Goal: Task Accomplishment & Management: Manage account settings

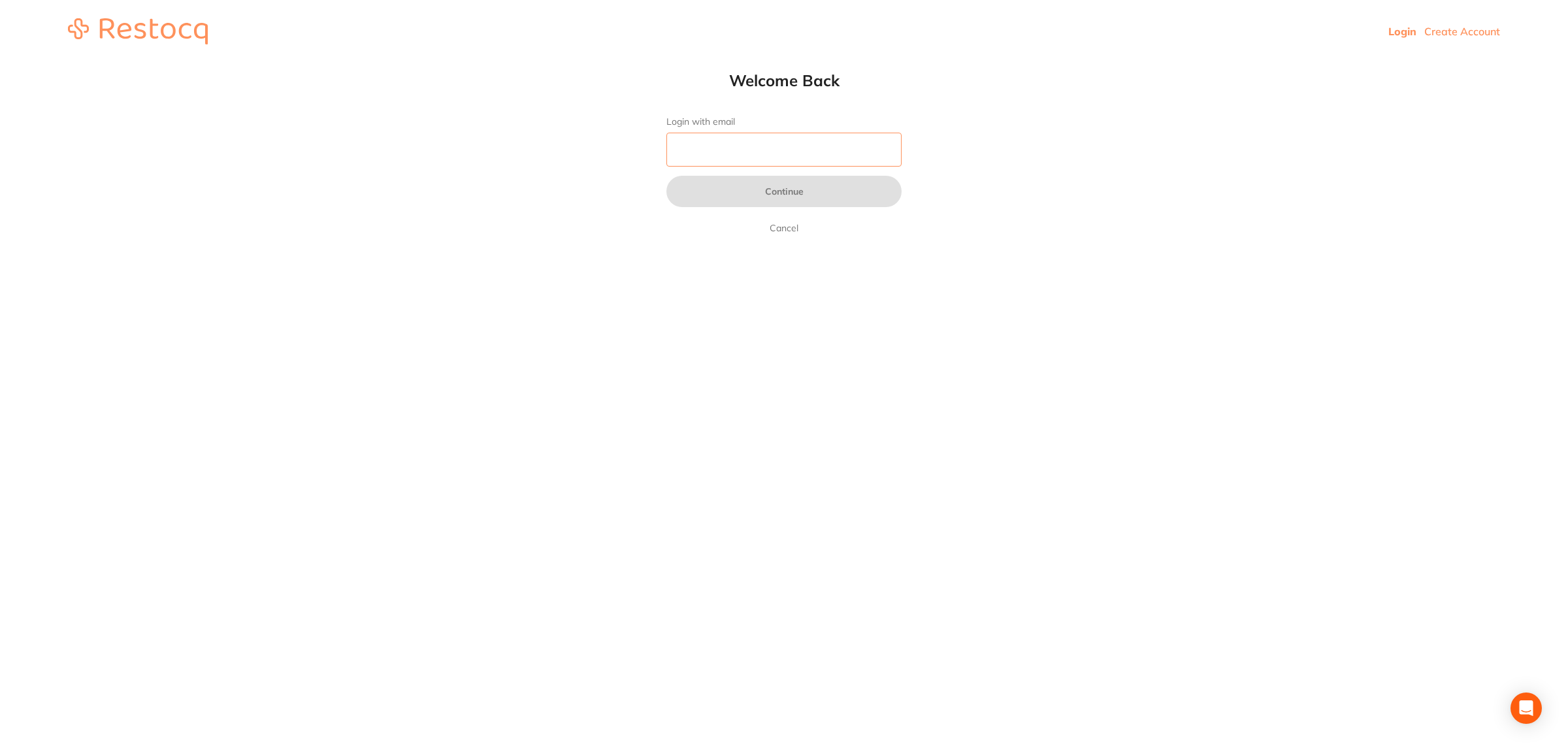
click at [714, 147] on input "Login with email" at bounding box center [784, 150] width 235 height 34
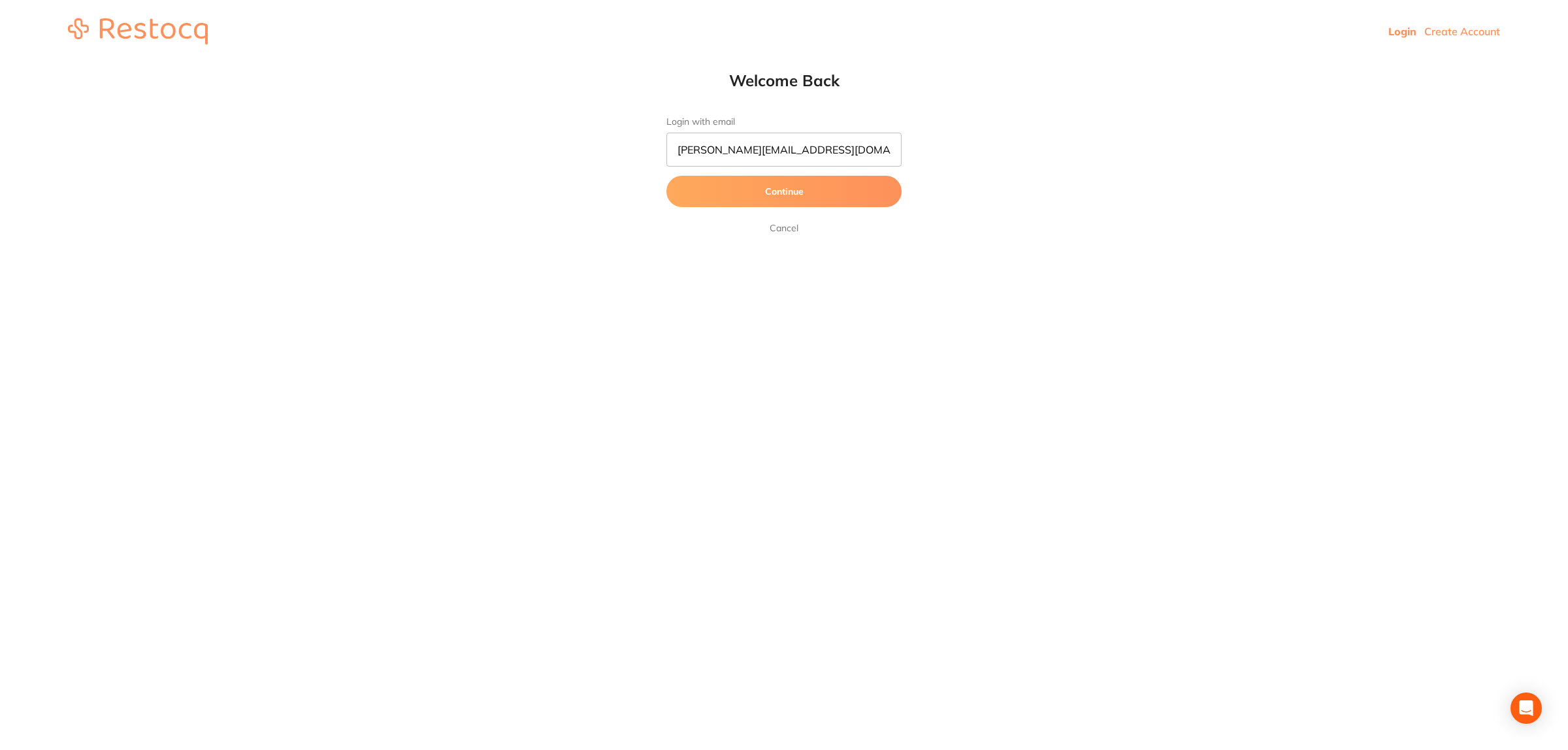
click at [759, 185] on button "Continue" at bounding box center [784, 191] width 235 height 31
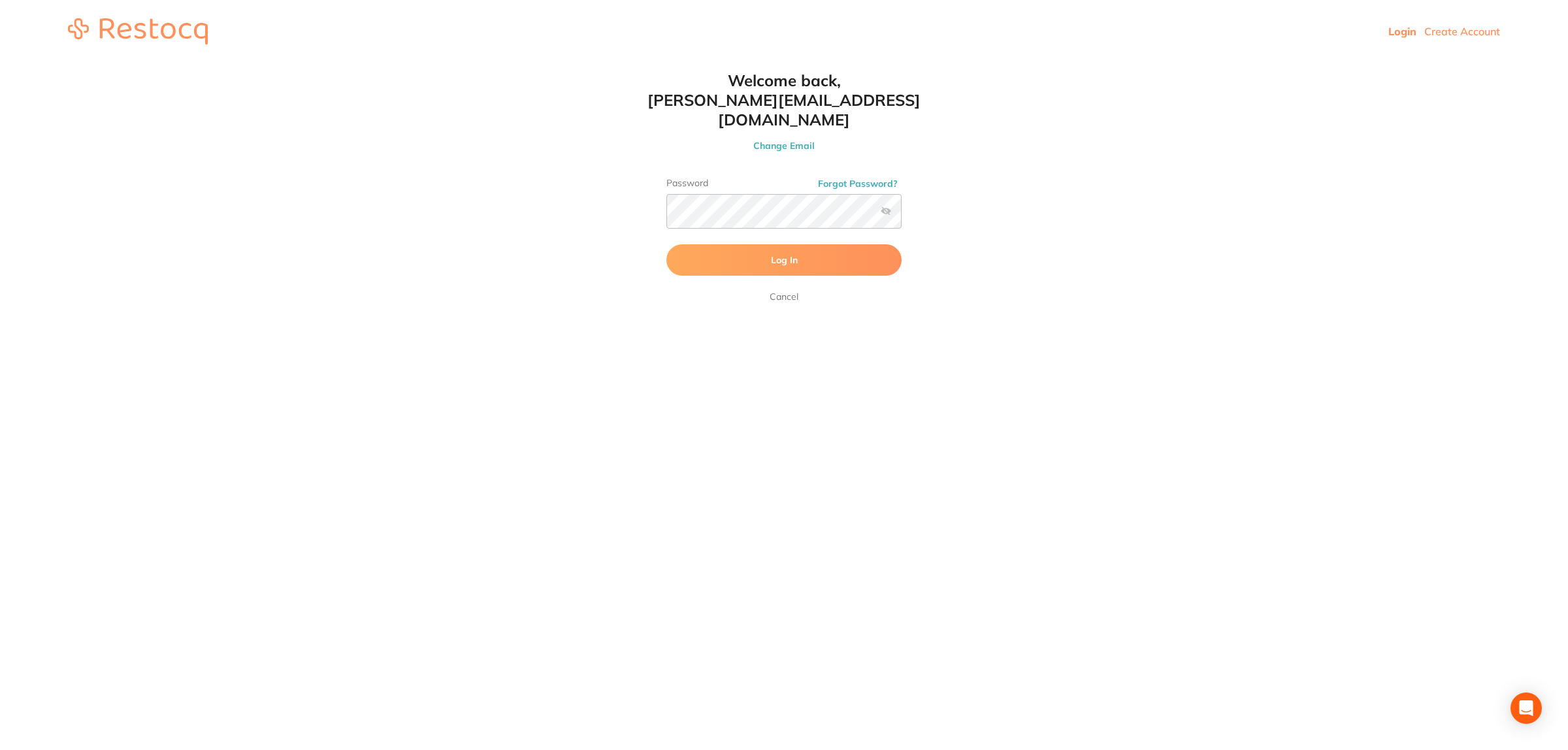
click at [747, 245] on button "Log In" at bounding box center [784, 260] width 235 height 31
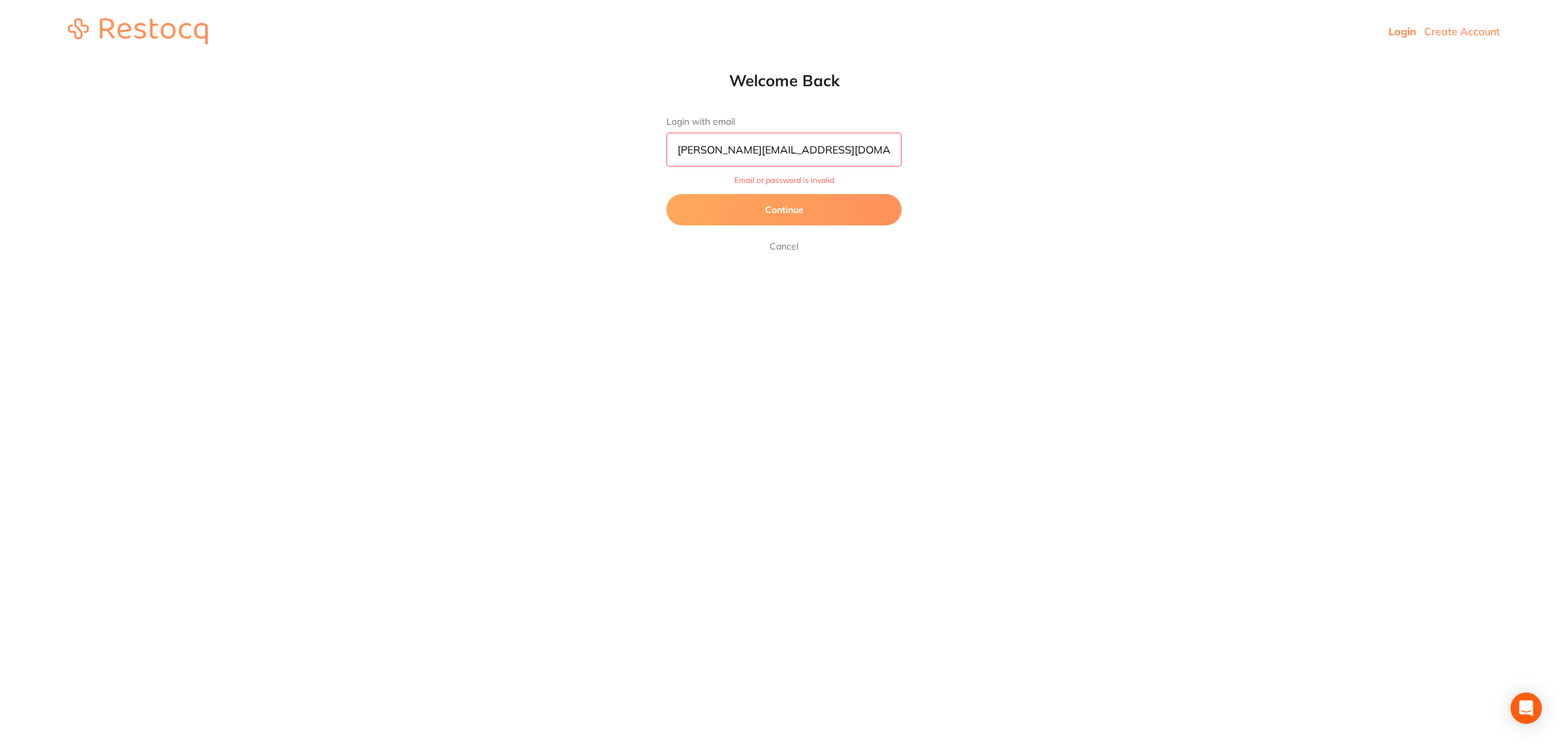
click at [768, 147] on input "[PERSON_NAME][EMAIL_ADDRESS][DOMAIN_NAME]" at bounding box center [784, 150] width 235 height 34
type input "[EMAIL_ADDRESS][DOMAIN_NAME]"
click at [762, 219] on button "Continue" at bounding box center [784, 209] width 235 height 31
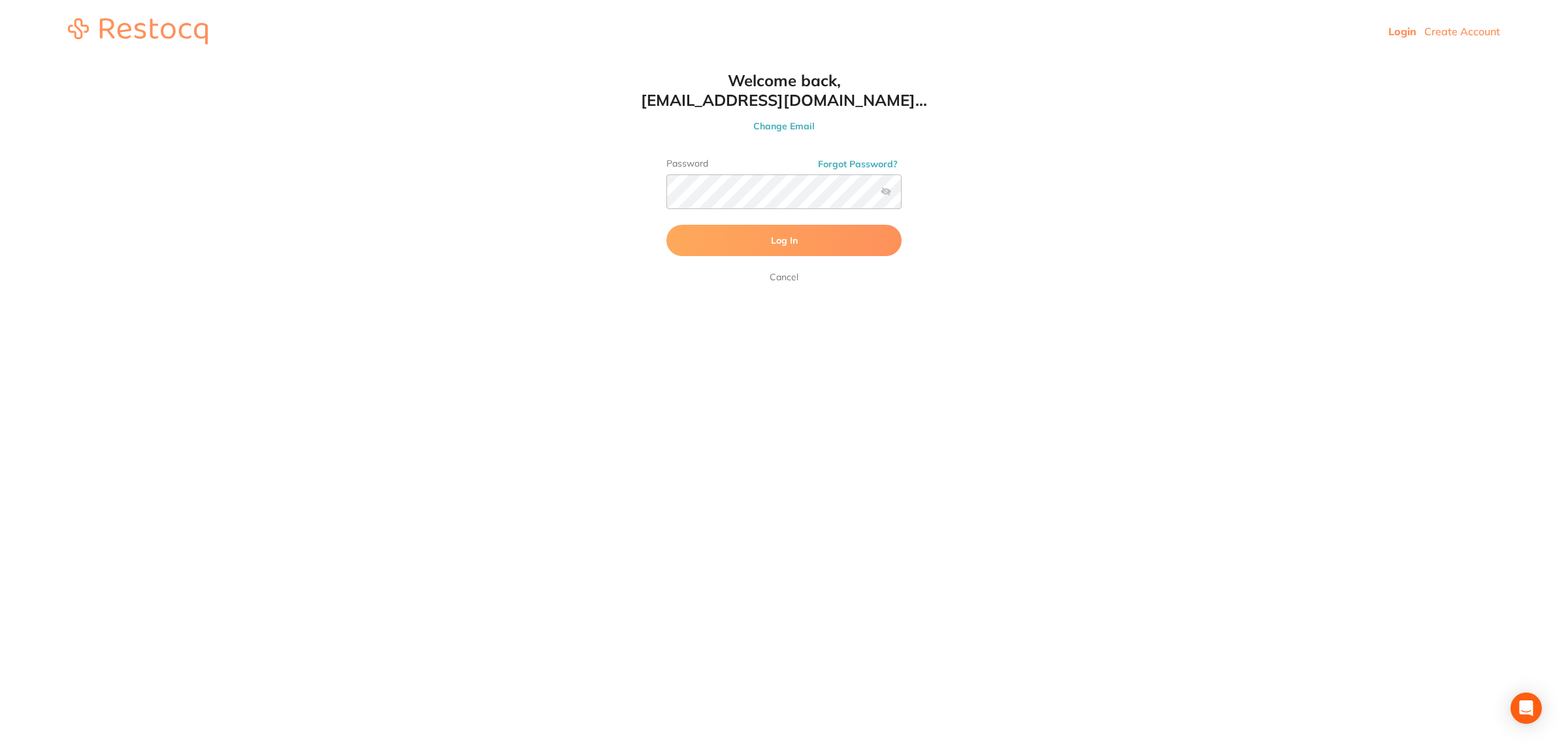
click at [890, 190] on label at bounding box center [886, 191] width 10 height 10
click at [901, 196] on input "checkbox" at bounding box center [901, 196] width 0 height 0
click at [709, 247] on button "Log In" at bounding box center [784, 240] width 235 height 31
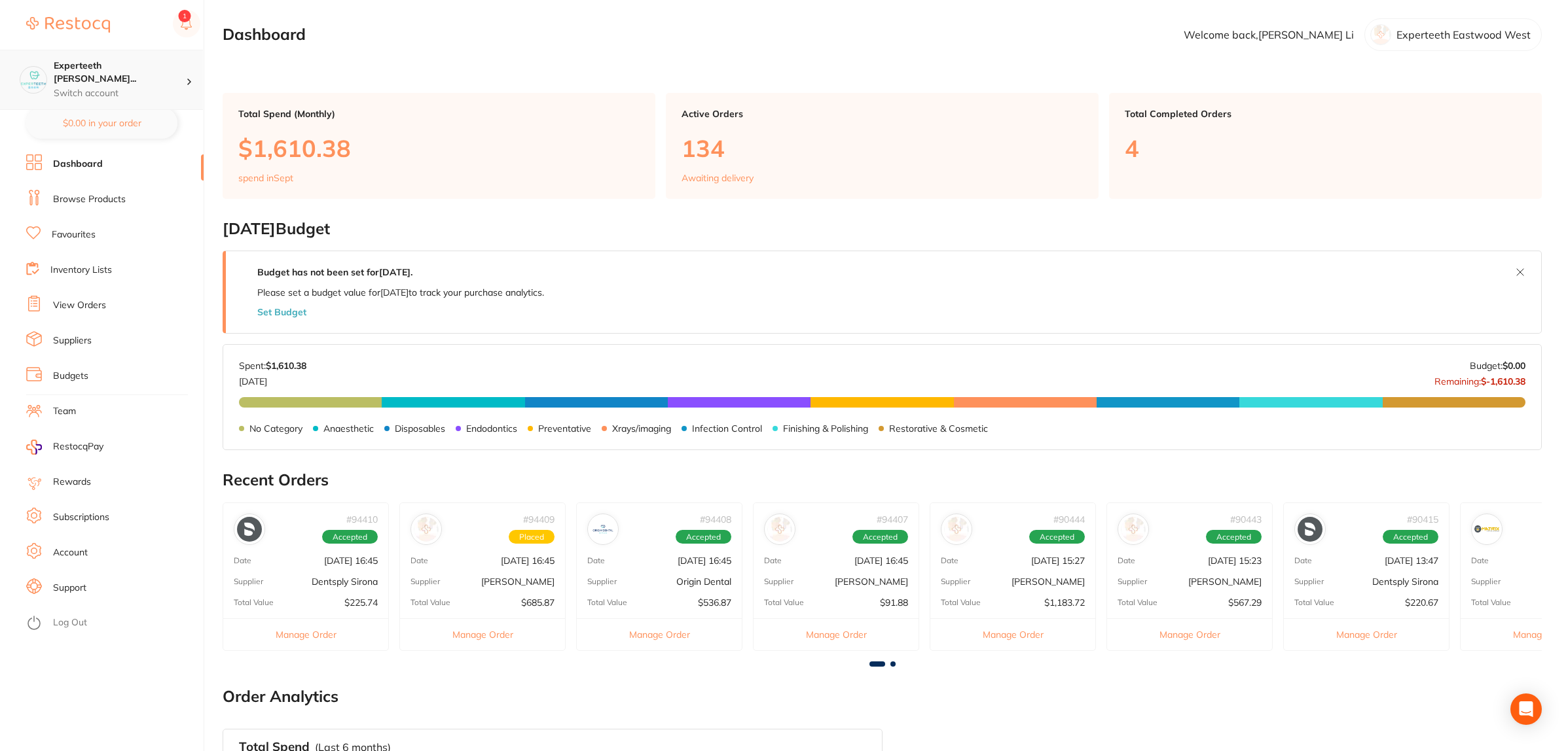
click at [161, 68] on h4 "Experteeth [PERSON_NAME]..." at bounding box center [120, 72] width 132 height 25
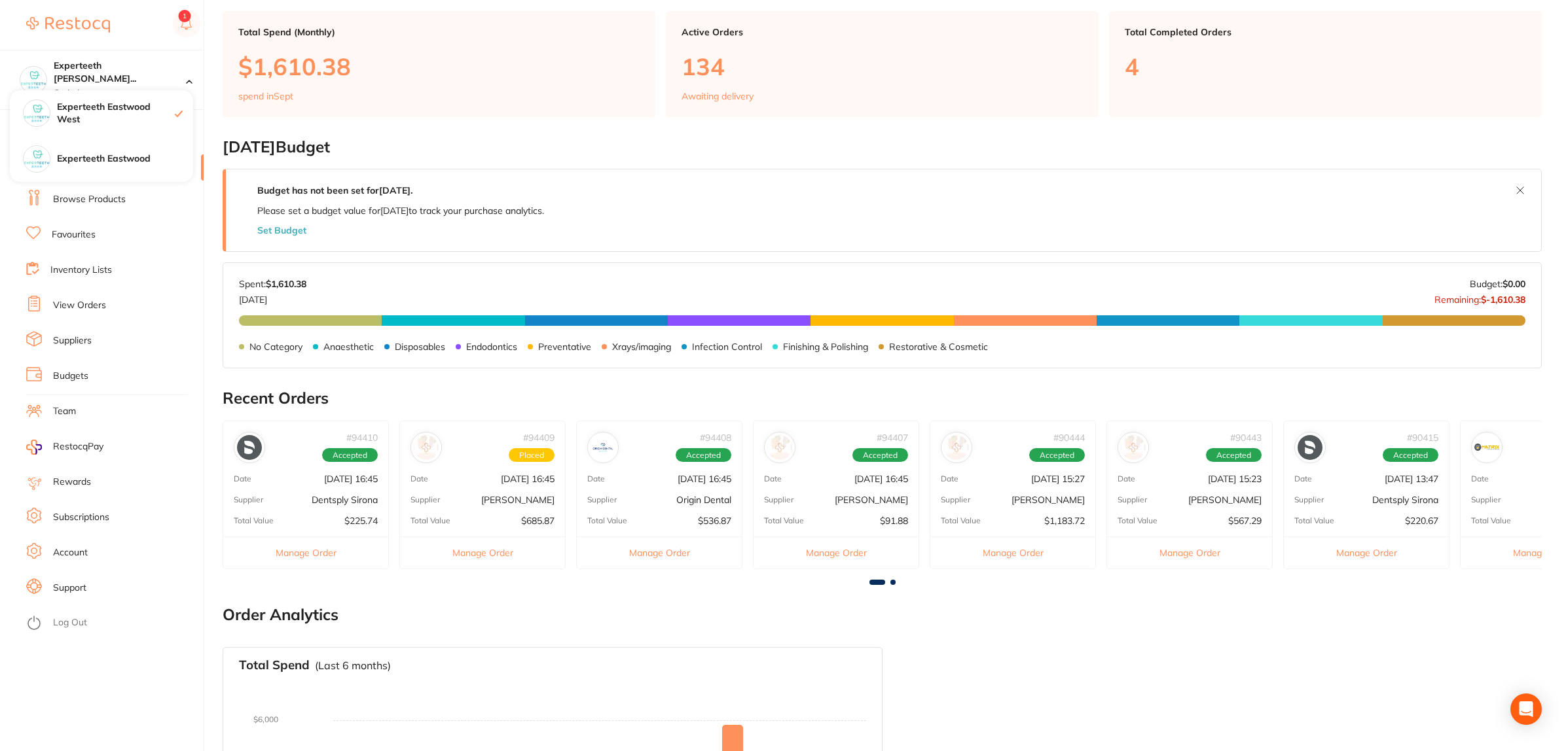
drag, startPoint x: 208, startPoint y: 114, endPoint x: 745, endPoint y: 41, distance: 541.9
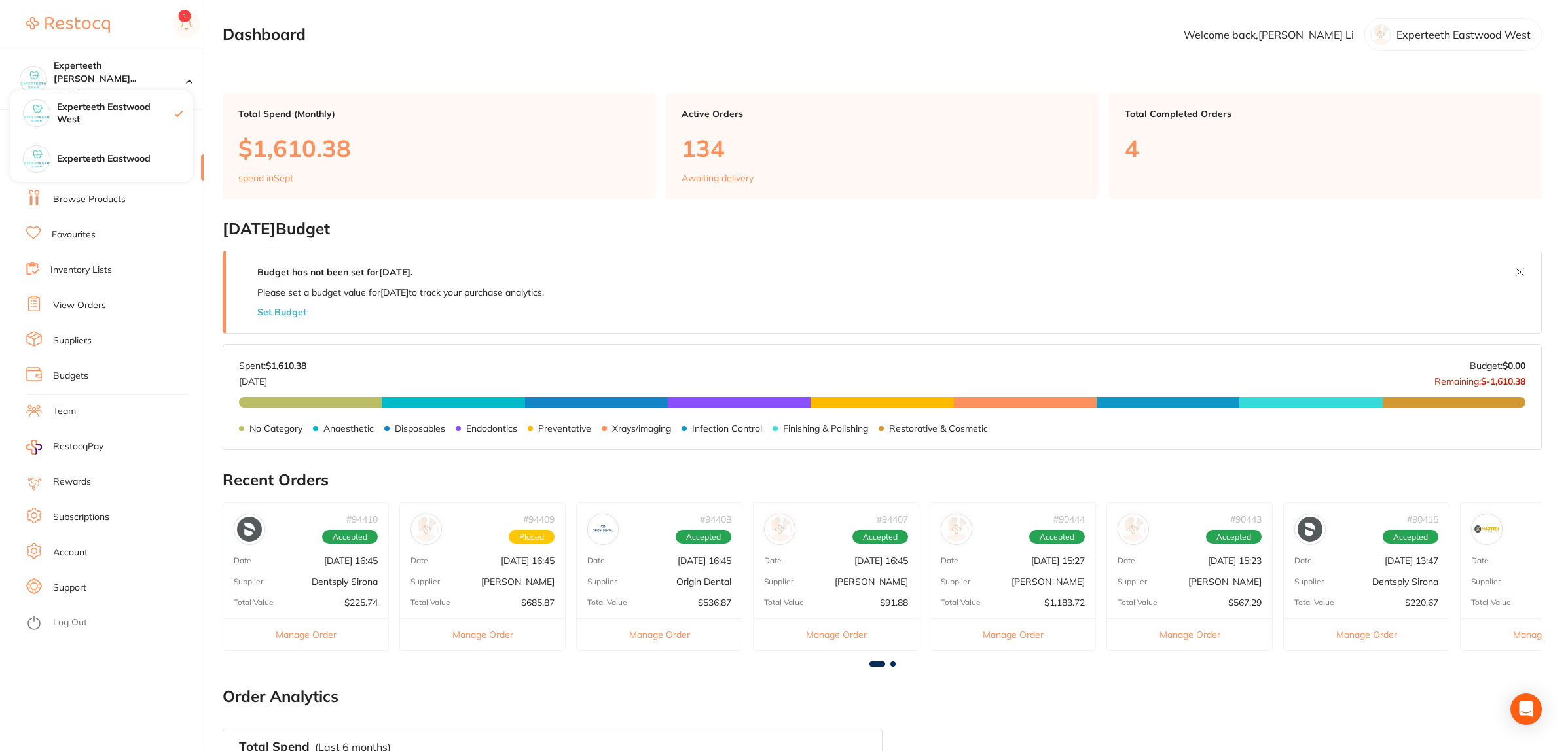
scroll to position [286, 0]
